Goal: Task Accomplishment & Management: Manage account settings

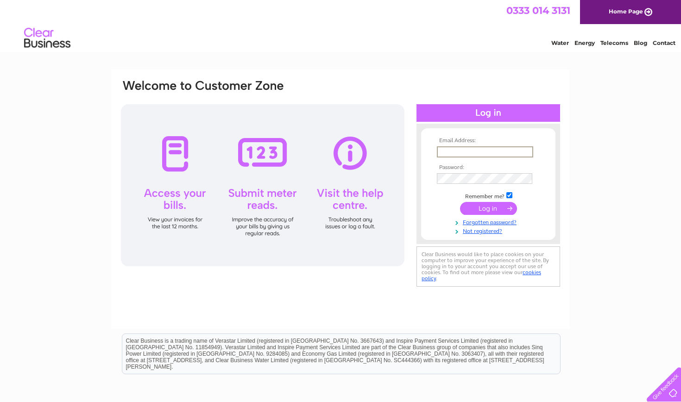
type input "marccampos1002@gmail.com"
click at [370, 207] on input "submit" at bounding box center [488, 208] width 57 height 13
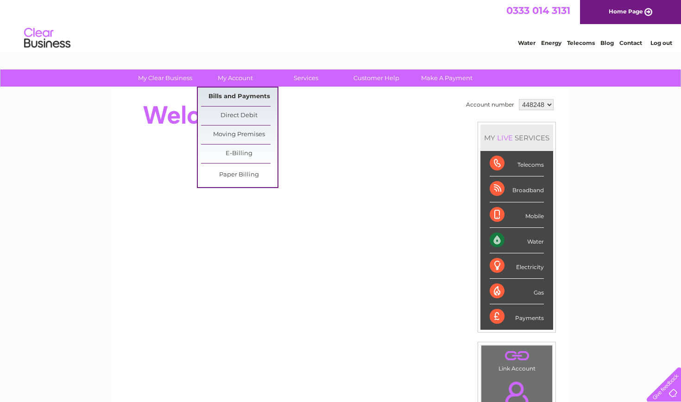
click at [225, 93] on link "Bills and Payments" at bounding box center [239, 96] width 76 height 19
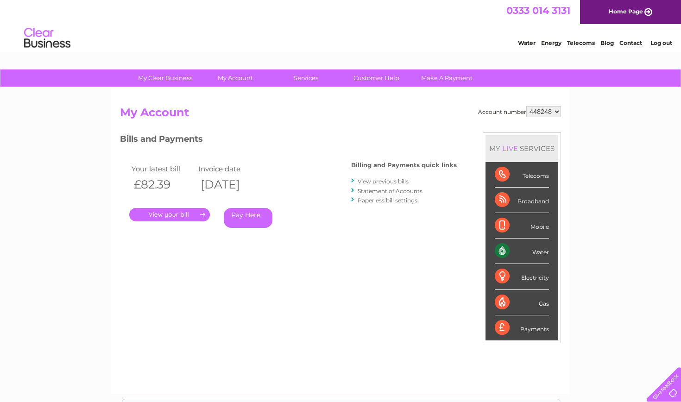
click at [185, 210] on link "." at bounding box center [169, 214] width 81 height 13
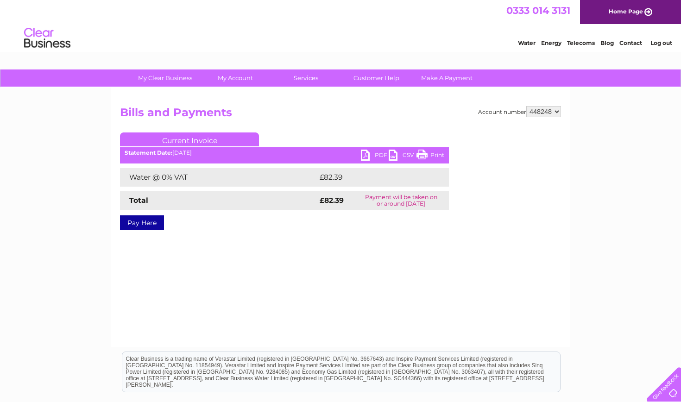
click at [364, 156] on link "PDF" at bounding box center [375, 156] width 28 height 13
